Goal: Task Accomplishment & Management: Complete application form

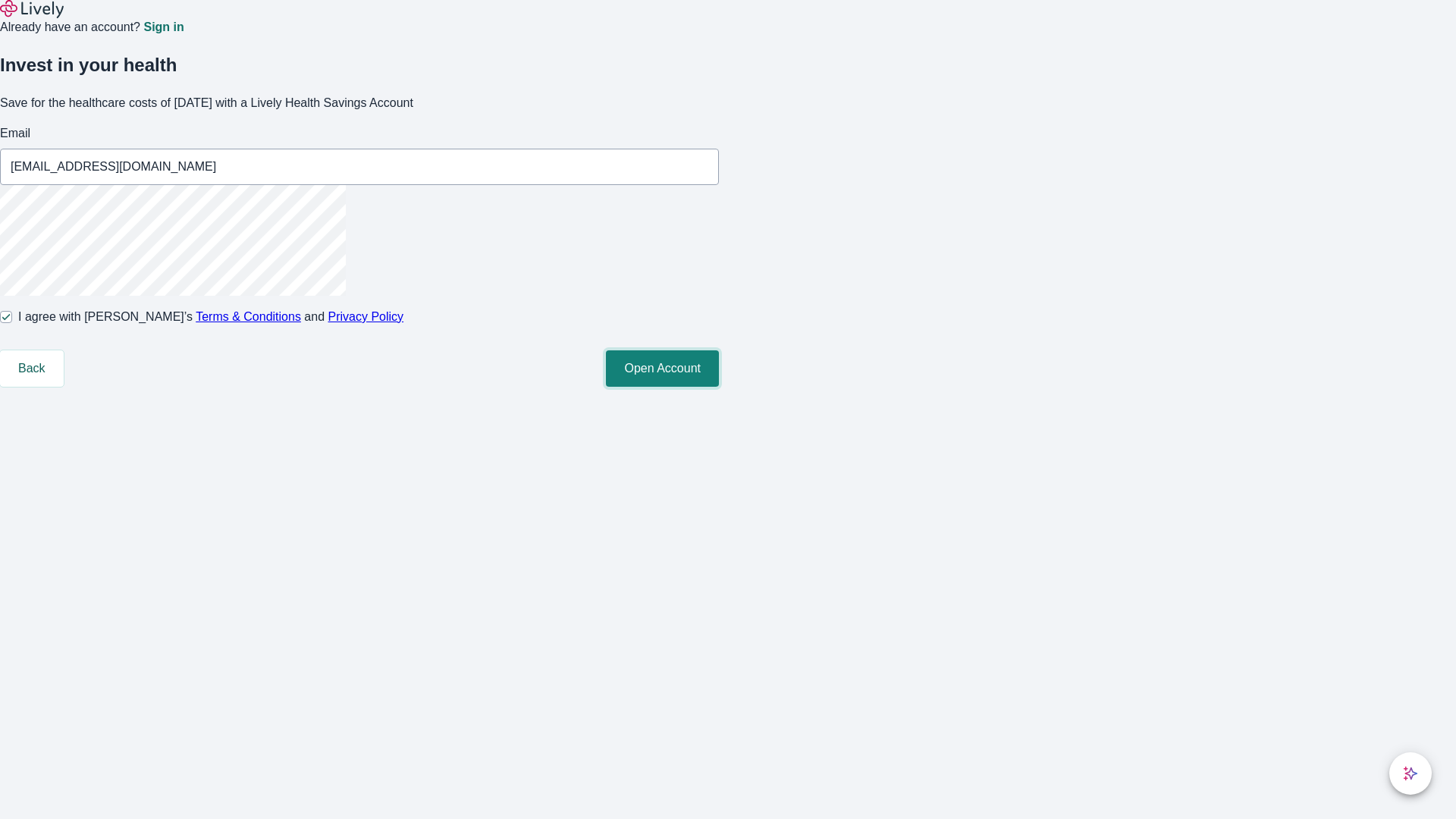
click at [719, 387] on button "Open Account" at bounding box center [662, 368] width 113 height 36
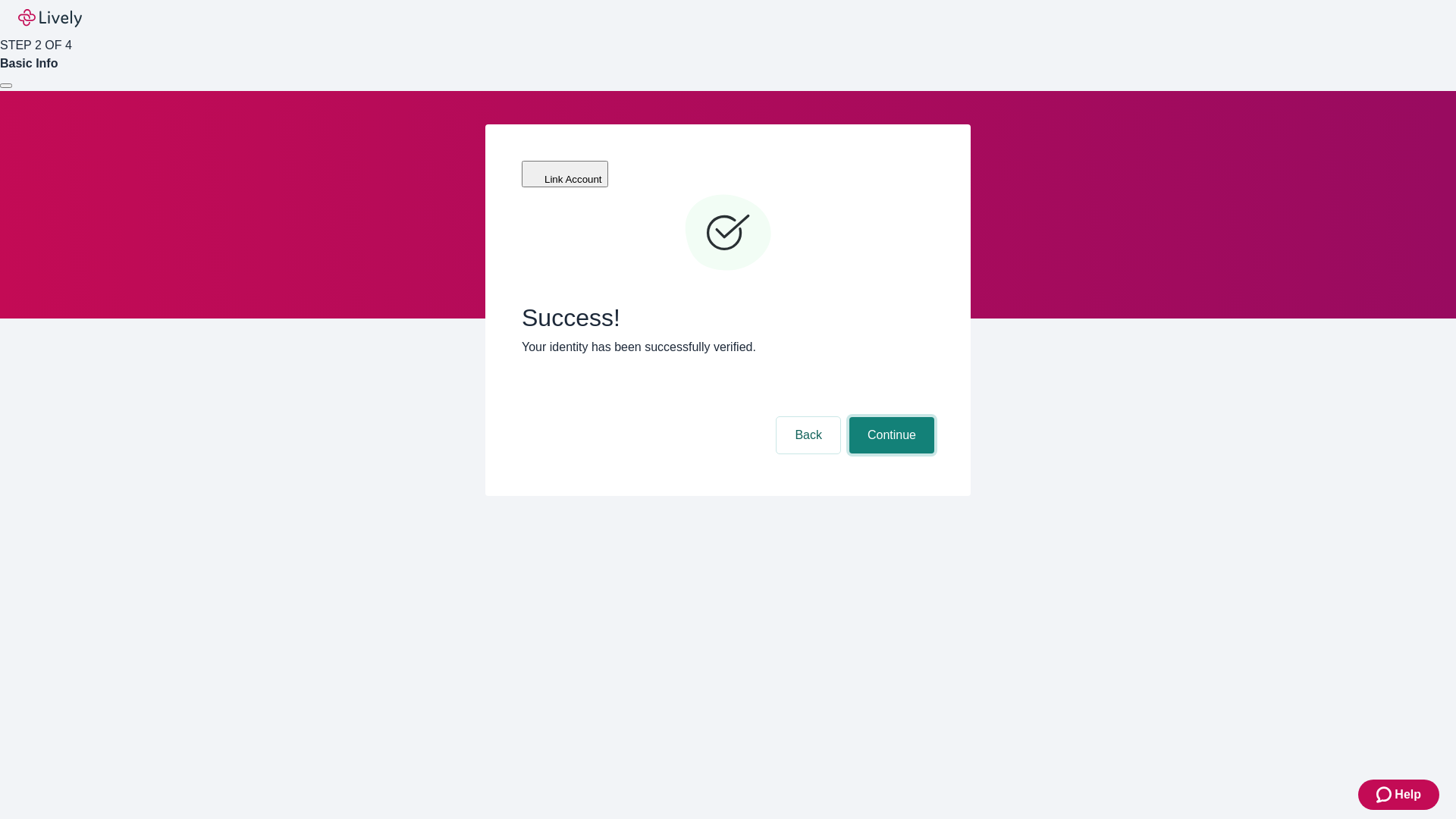
click at [890, 417] on button "Continue" at bounding box center [891, 435] width 85 height 36
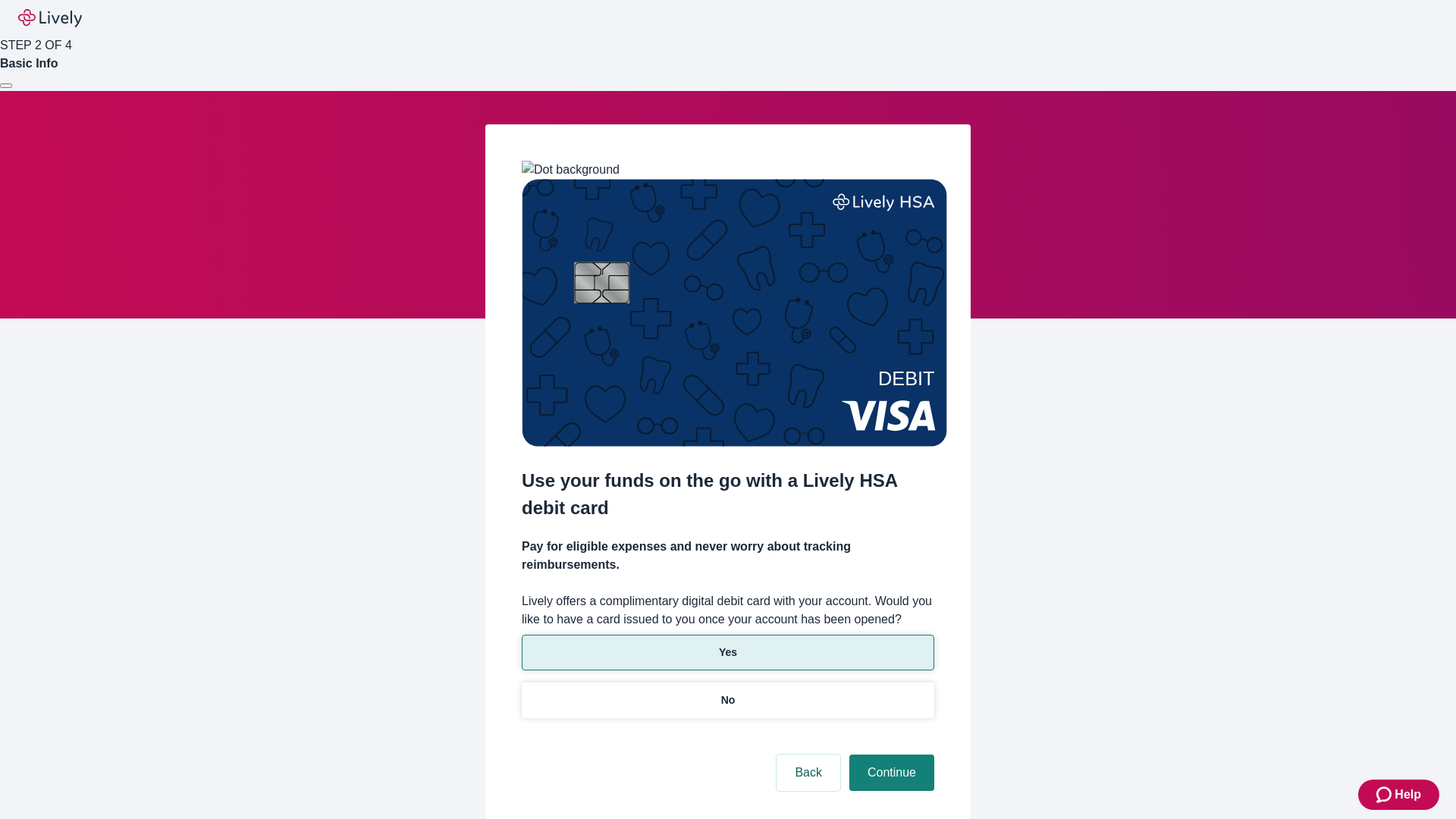
click at [727, 645] on p "Yes" at bounding box center [728, 652] width 19 height 16
click at [890, 755] on button "Continue" at bounding box center [891, 773] width 85 height 36
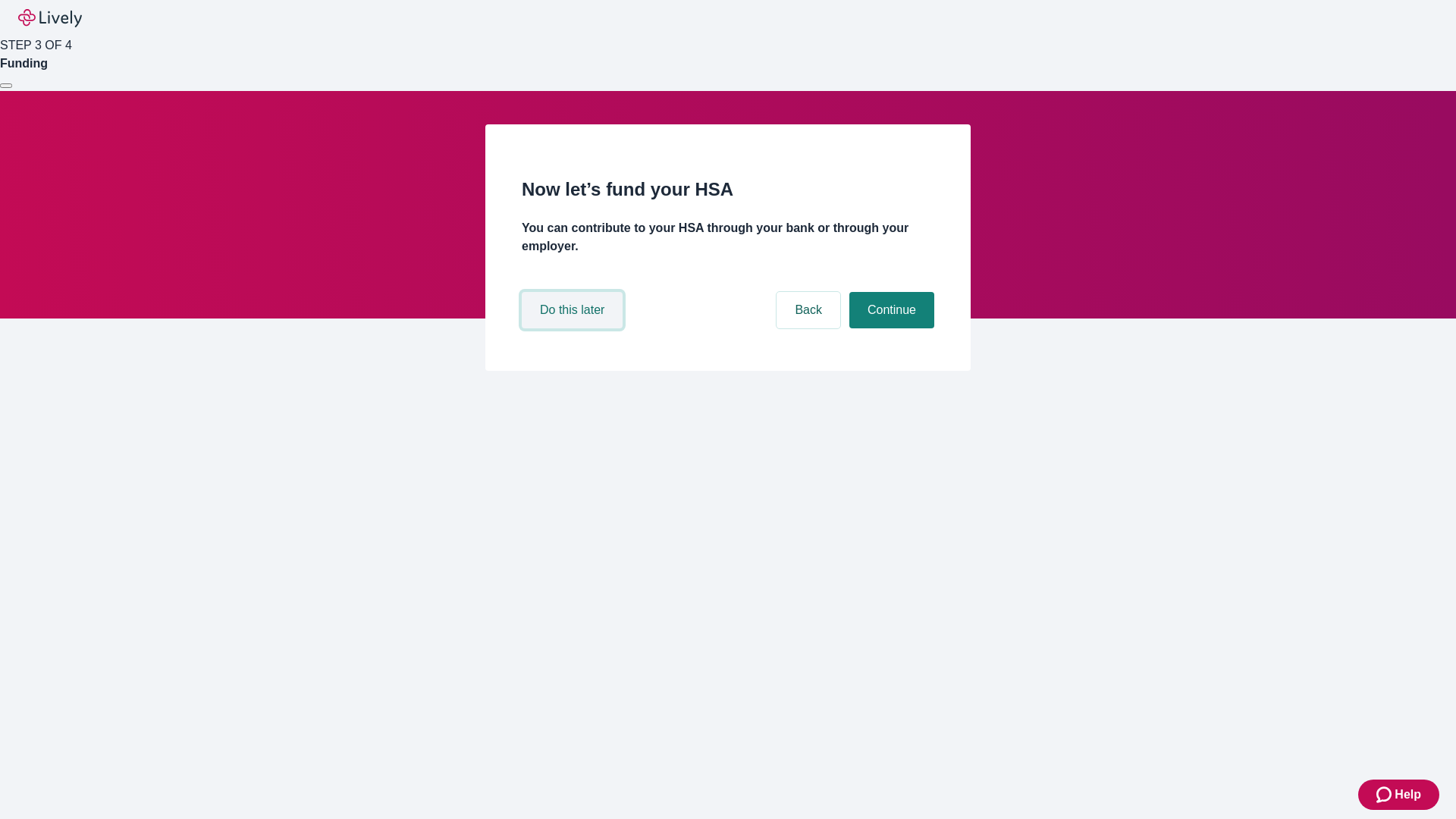
click at [574, 329] on button "Do this later" at bounding box center [572, 310] width 101 height 36
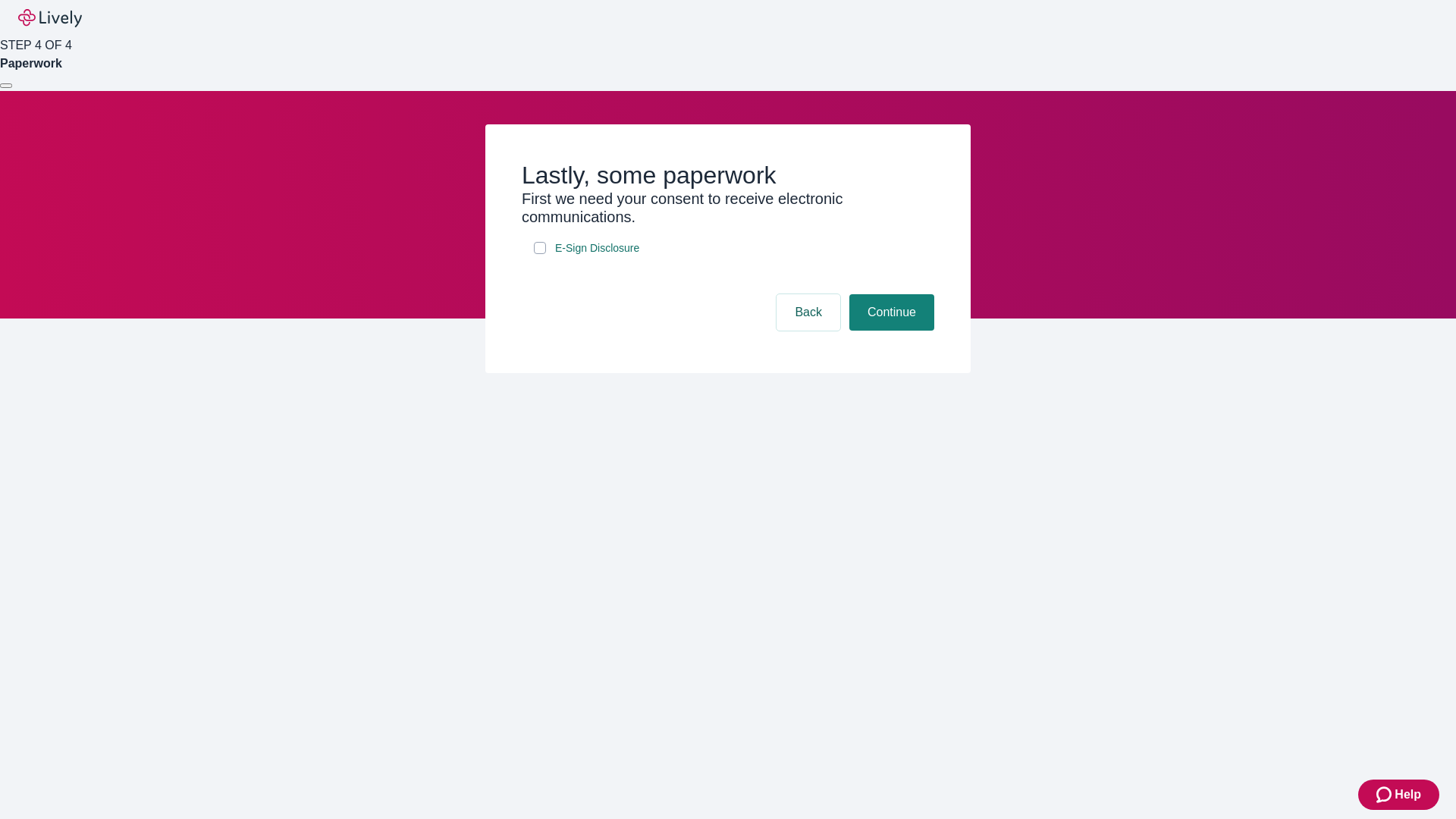
click at [540, 254] on input "E-Sign Disclosure" at bounding box center [540, 248] width 12 height 12
checkbox input "true"
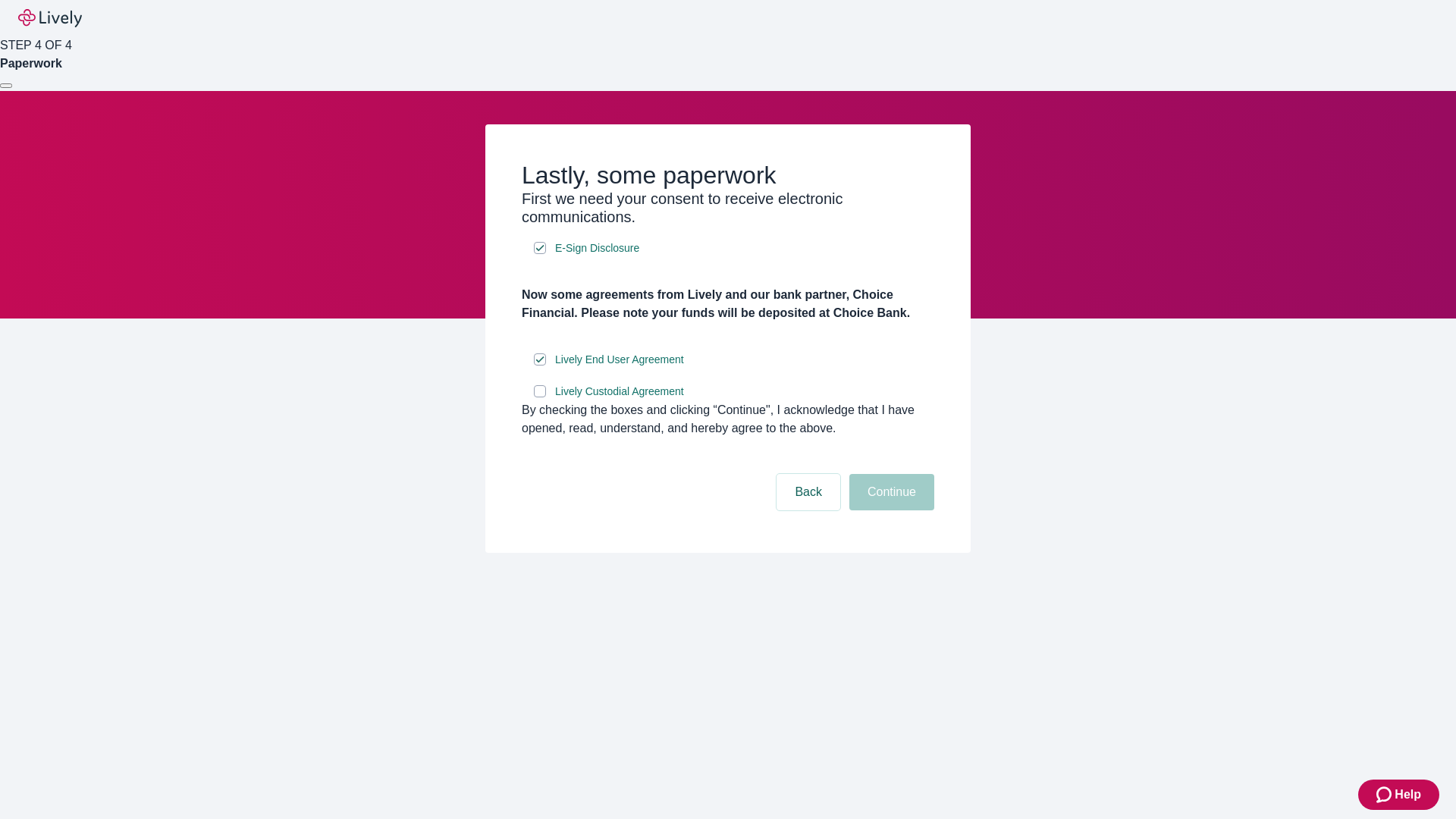
click at [540, 398] on input "Lively Custodial Agreement" at bounding box center [540, 391] width 12 height 12
checkbox input "true"
click at [890, 511] on button "Continue" at bounding box center [891, 492] width 85 height 36
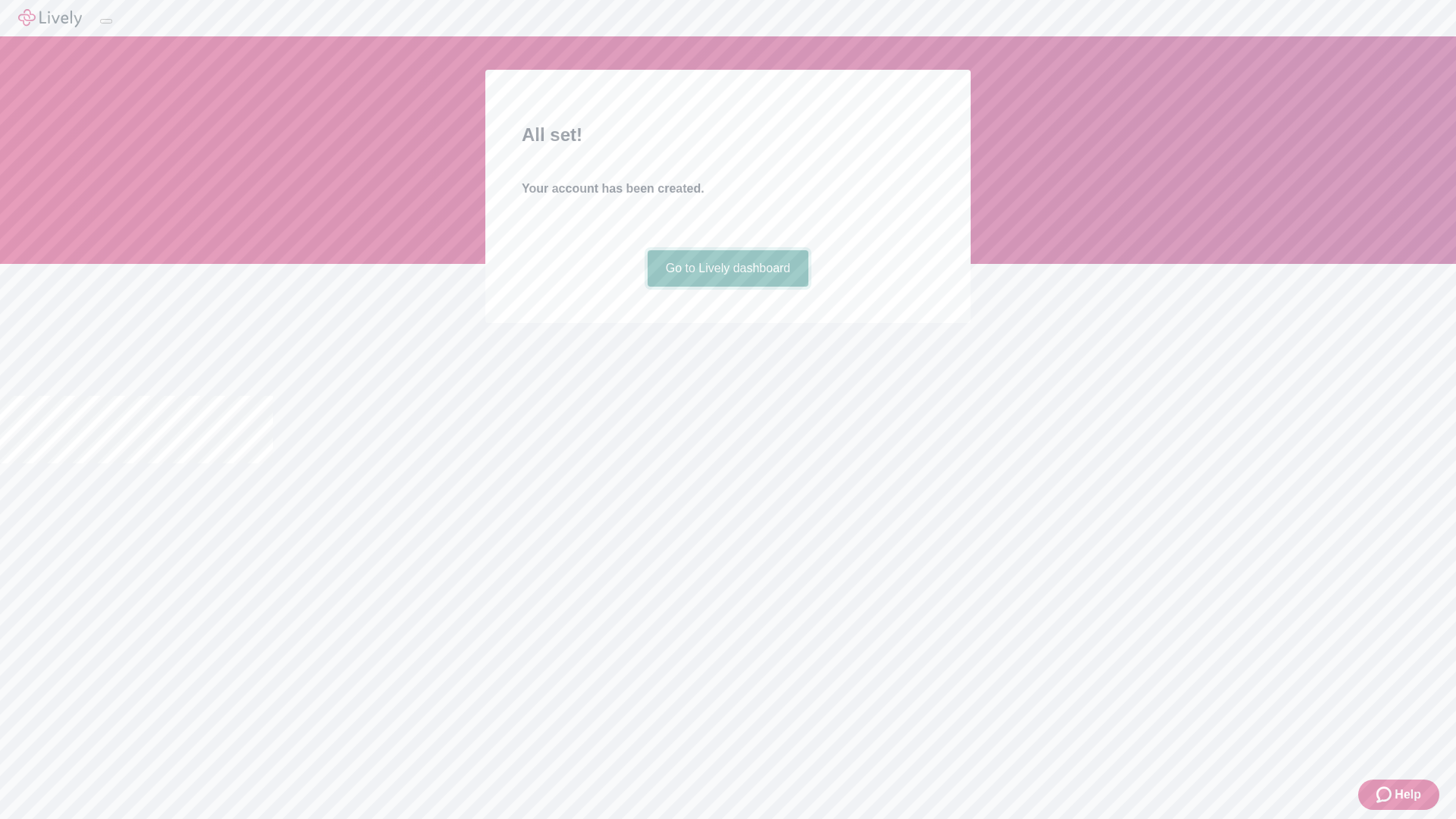
click at [727, 286] on link "Go to Lively dashboard" at bounding box center [729, 268] width 162 height 36
